Goal: Transaction & Acquisition: Purchase product/service

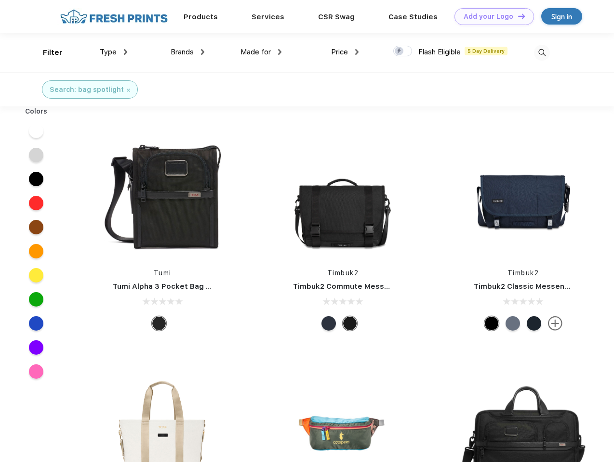
scroll to position [0, 0]
click at [490, 16] on link "Add your Logo Design Tool" at bounding box center [493, 16] width 79 height 17
click at [0, 0] on div "Design Tool" at bounding box center [0, 0] width 0 height 0
click at [517, 16] on link "Add your Logo Design Tool" at bounding box center [493, 16] width 79 height 17
click at [46, 53] on div "Filter" at bounding box center [53, 52] width 20 height 11
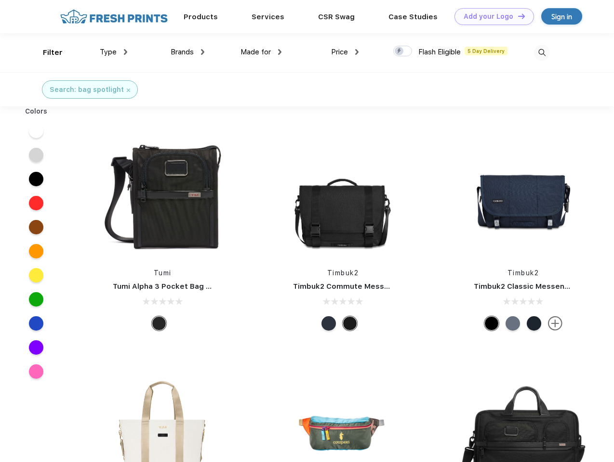
click at [114, 52] on span "Type" at bounding box center [108, 52] width 17 height 9
click at [187, 52] on span "Brands" at bounding box center [182, 52] width 23 height 9
click at [261, 52] on span "Made for" at bounding box center [255, 52] width 30 height 9
click at [345, 52] on span "Price" at bounding box center [339, 52] width 17 height 9
click at [403, 52] on div at bounding box center [402, 51] width 19 height 11
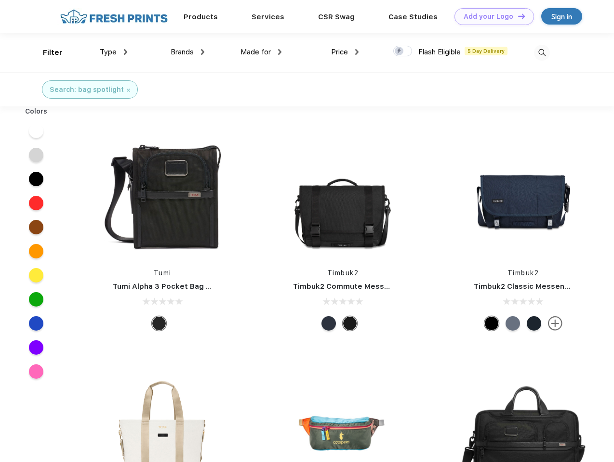
click at [399, 52] on input "checkbox" at bounding box center [396, 48] width 6 height 6
click at [541, 53] on img at bounding box center [542, 53] width 16 height 16
